Goal: Understand process/instructions

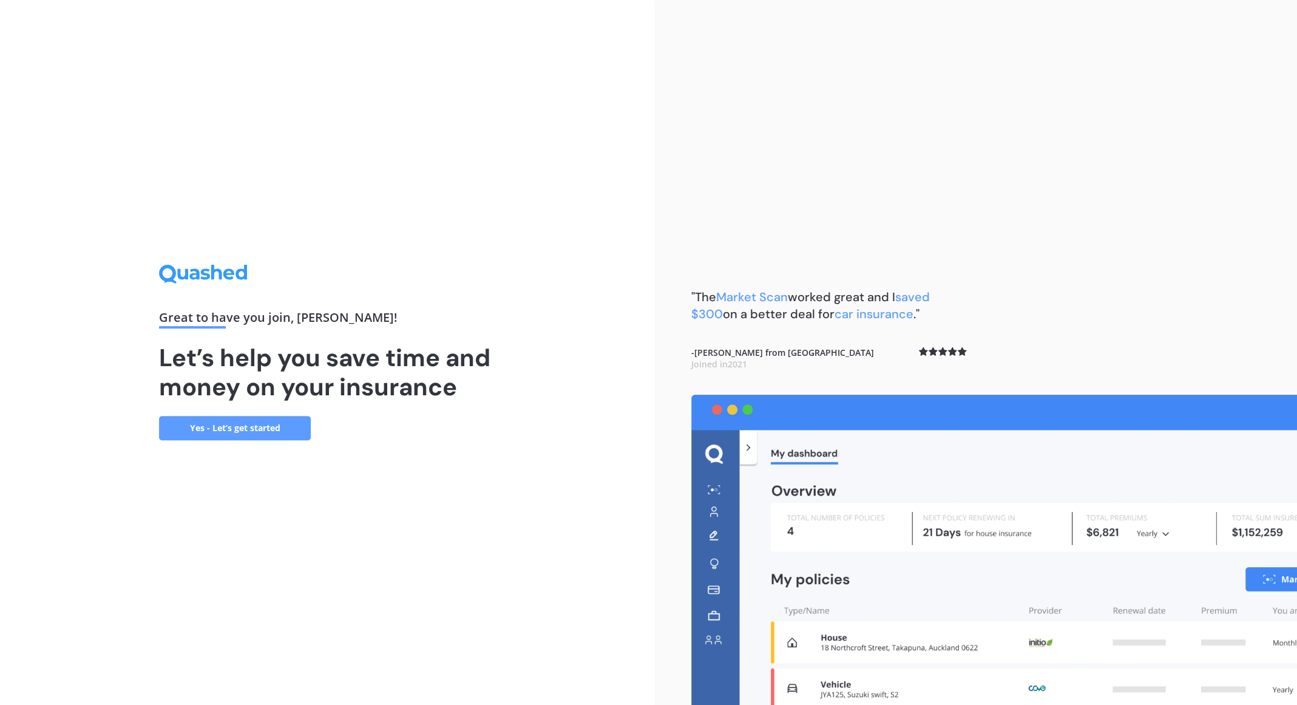
click at [271, 425] on link "Yes - Let’s get started" at bounding box center [235, 428] width 152 height 24
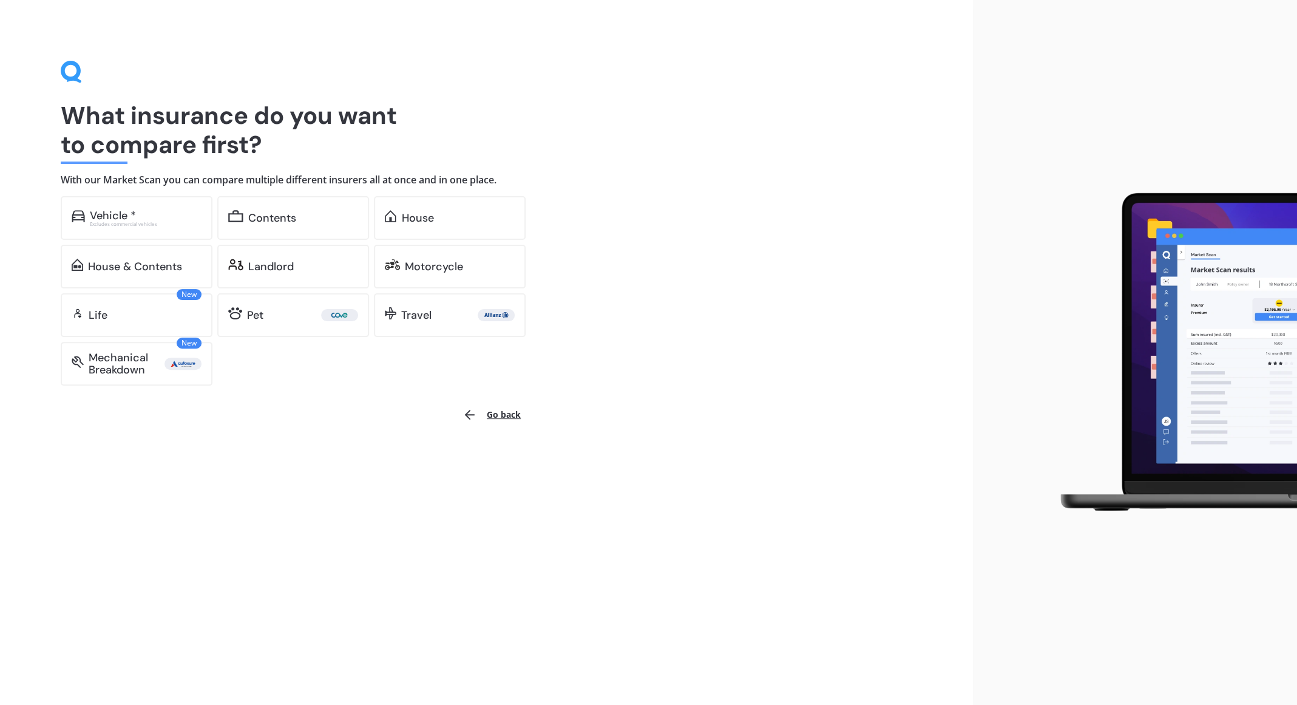
click at [502, 416] on button "Go back" at bounding box center [491, 414] width 73 height 29
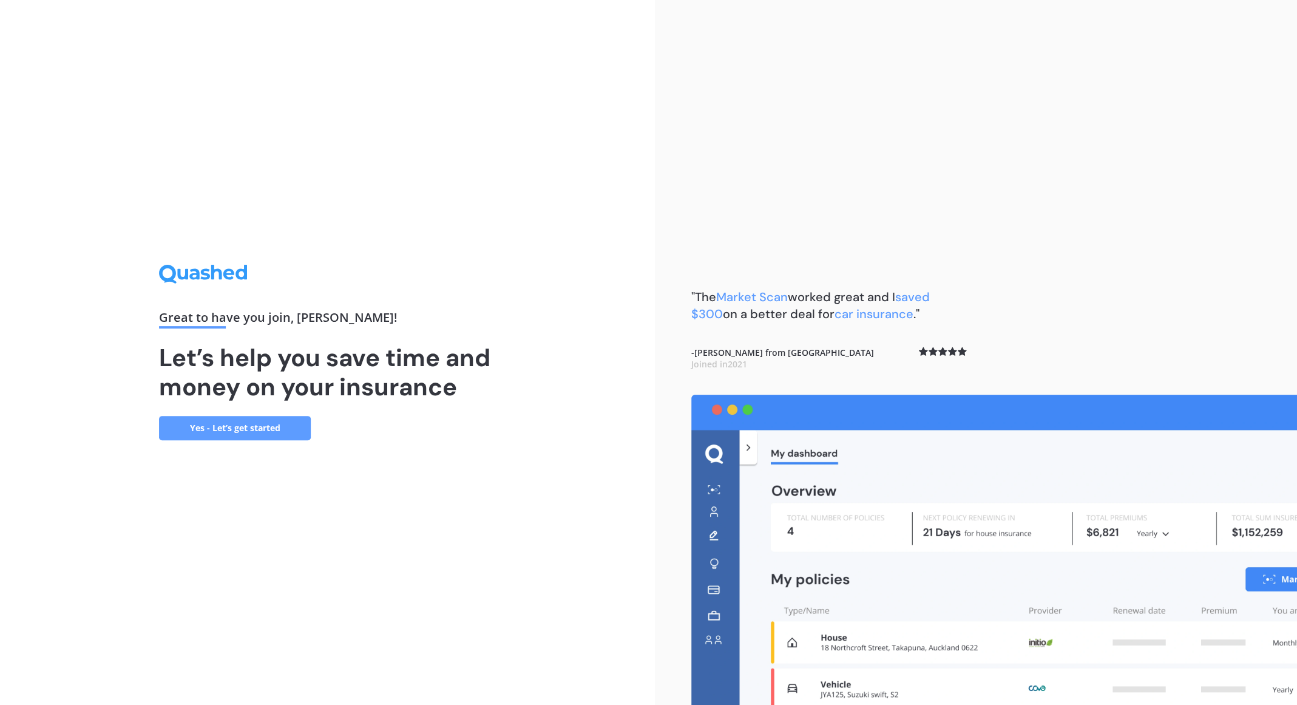
click at [808, 456] on img at bounding box center [994, 549] width 606 height 310
